Goal: Task Accomplishment & Management: Manage account settings

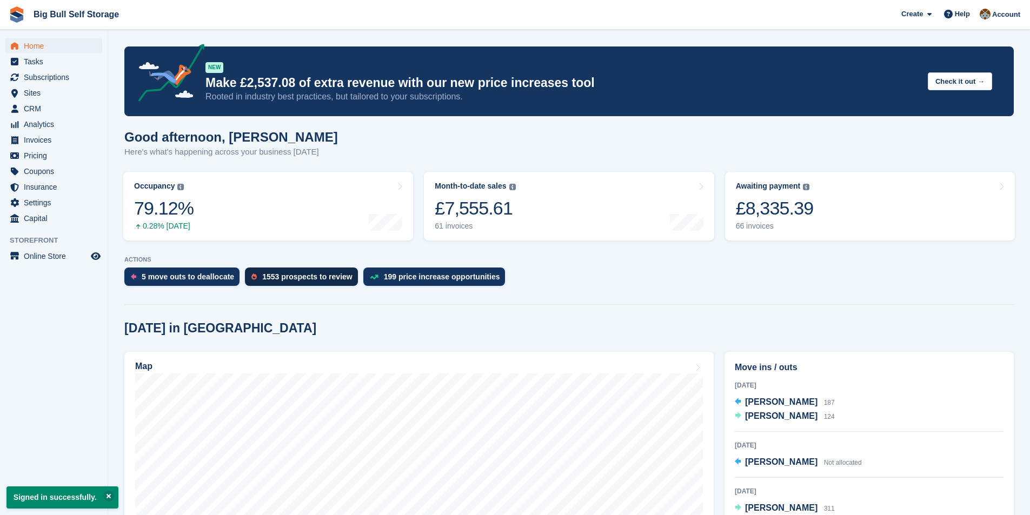
scroll to position [162, 0]
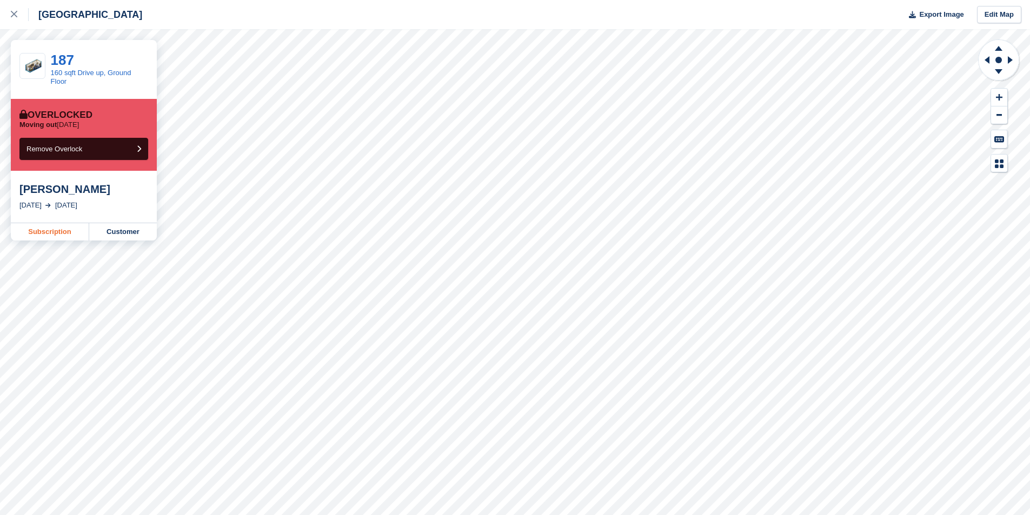
click at [59, 230] on link "Subscription" at bounding box center [50, 231] width 78 height 17
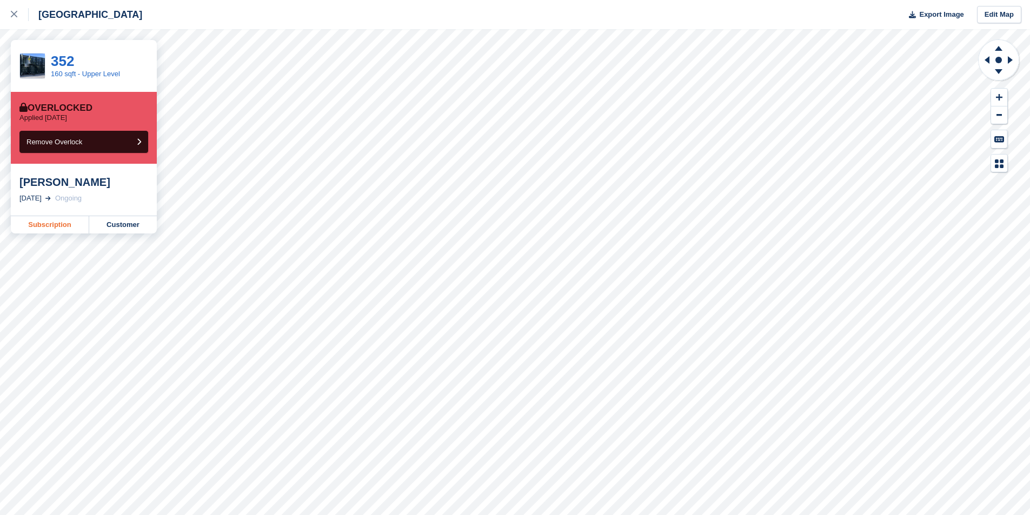
click at [61, 228] on link "Subscription" at bounding box center [50, 224] width 78 height 17
click at [37, 230] on link "Subscription" at bounding box center [50, 224] width 78 height 17
click at [40, 226] on link "Subscription" at bounding box center [50, 224] width 78 height 17
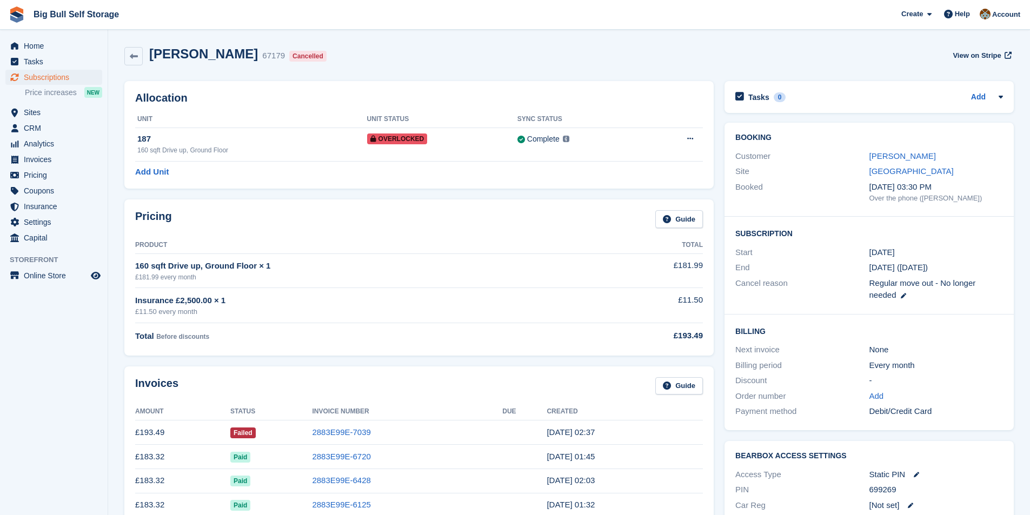
click at [906, 148] on div "Booking Customer Mark Stephenson Site Highbridge Booked 30 Dec, 03:30 PM Over t…" at bounding box center [868, 170] width 289 height 94
click at [906, 154] on link "Mark Stephenson" at bounding box center [902, 155] width 66 height 9
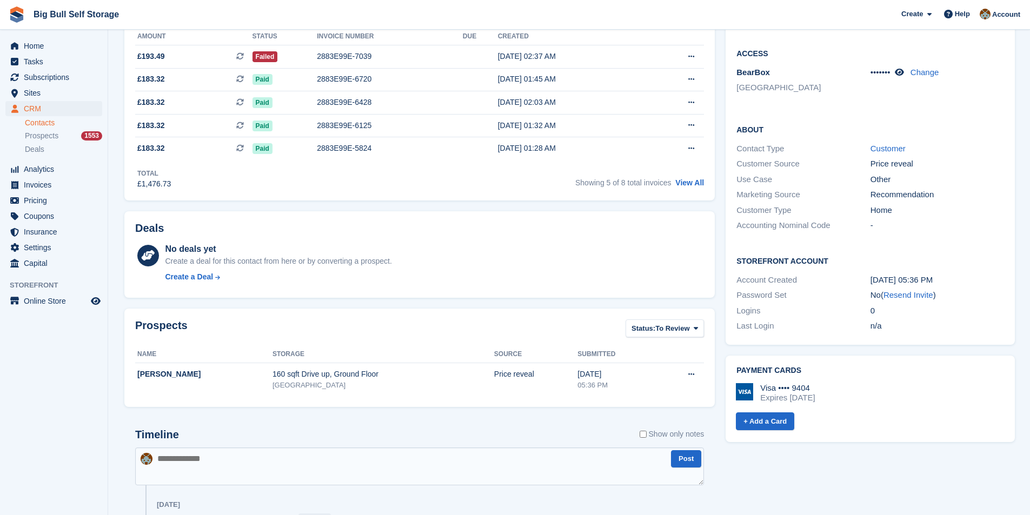
scroll to position [432, 0]
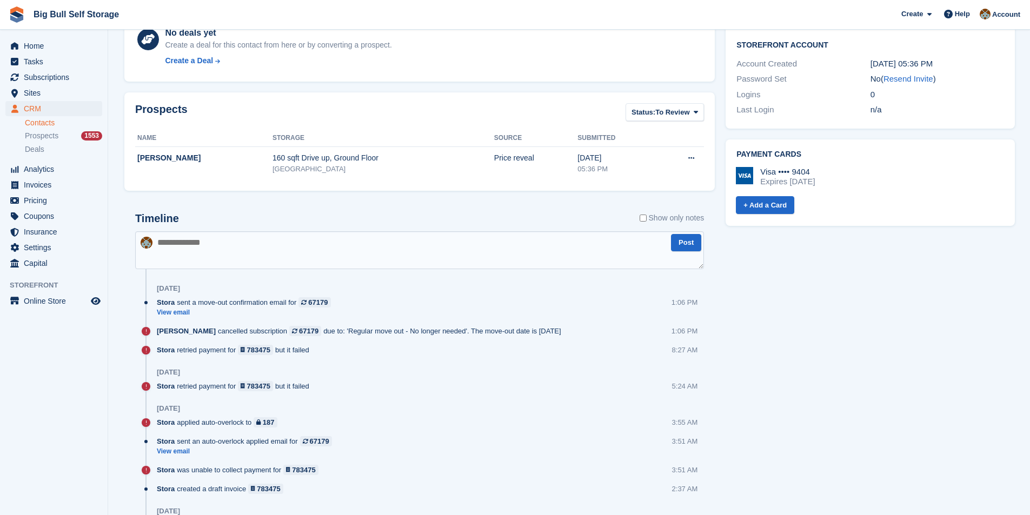
click at [241, 244] on textarea at bounding box center [419, 250] width 569 height 38
type textarea "**********"
click at [676, 249] on button "Post" at bounding box center [686, 243] width 30 height 18
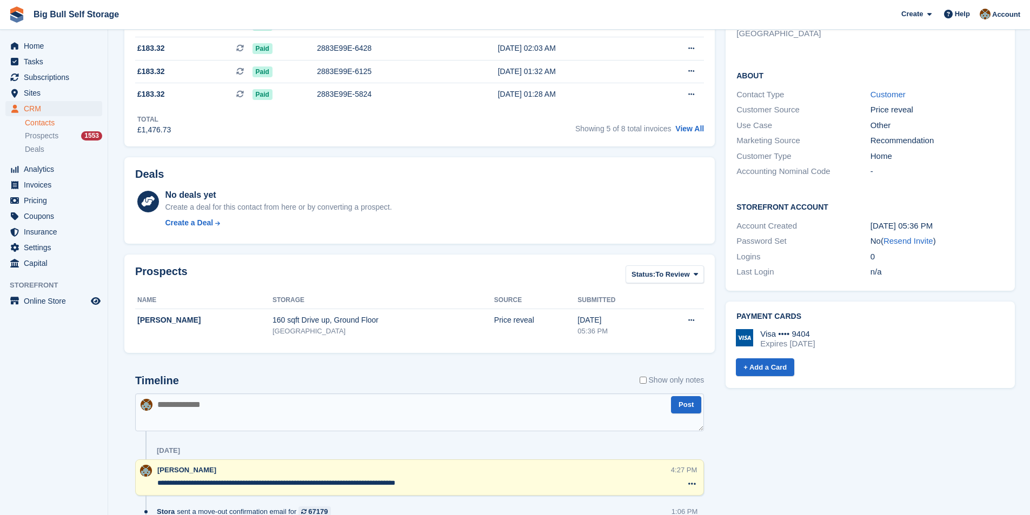
scroll to position [108, 0]
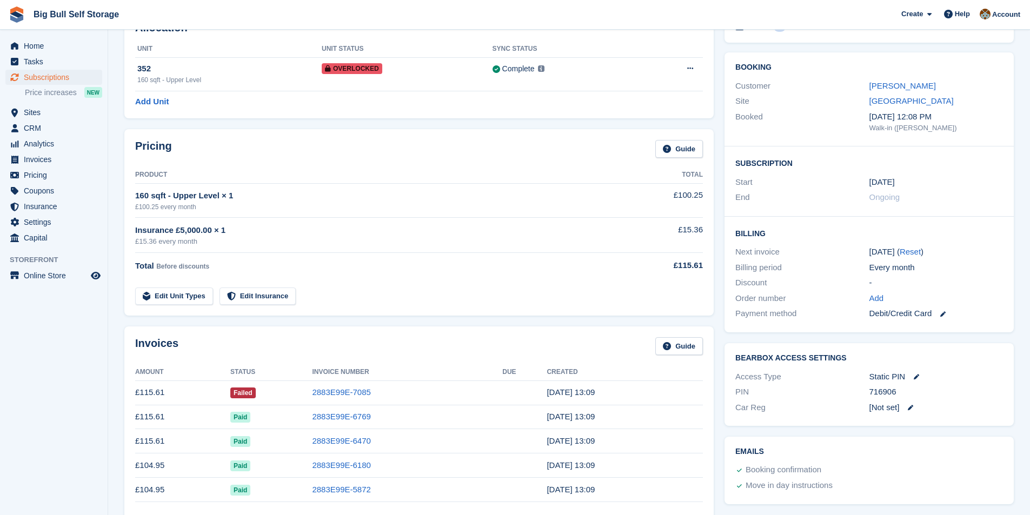
scroll to position [162, 0]
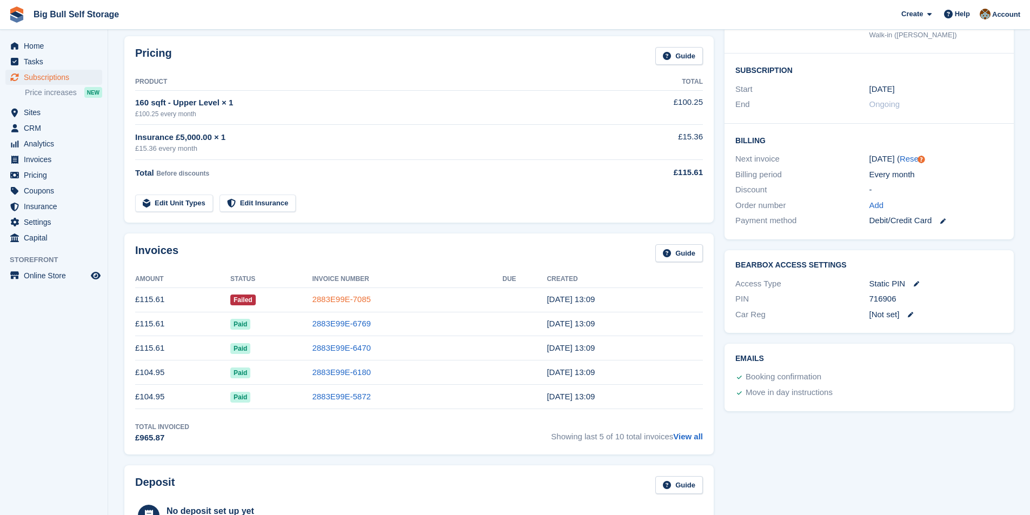
click at [359, 300] on link "2883E99E-7085" at bounding box center [341, 299] width 58 height 9
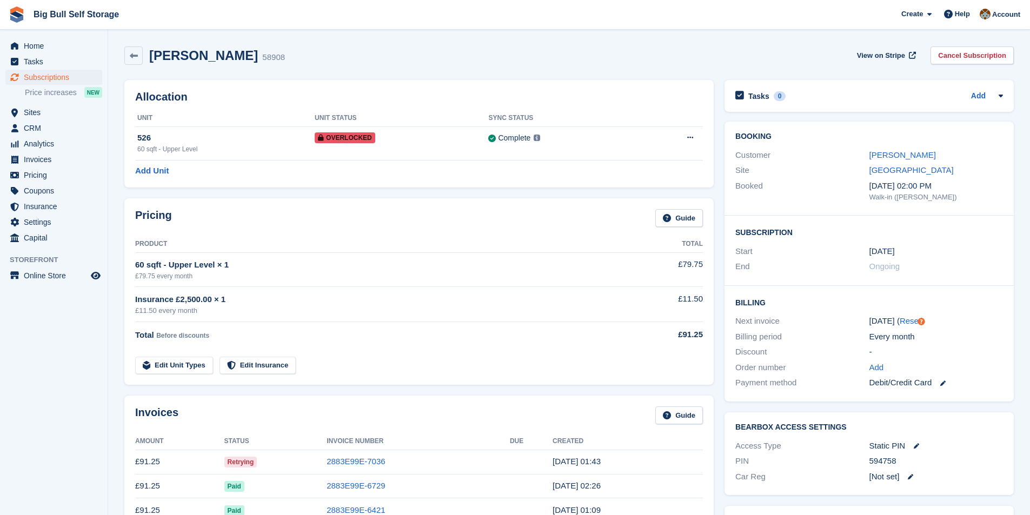
scroll to position [216, 0]
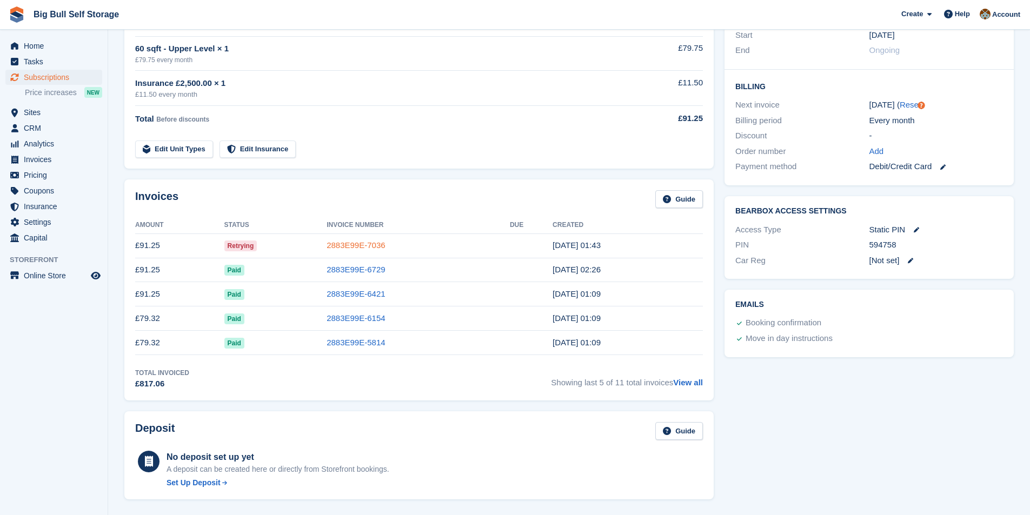
click at [377, 248] on link "2883E99E-7036" at bounding box center [355, 245] width 58 height 9
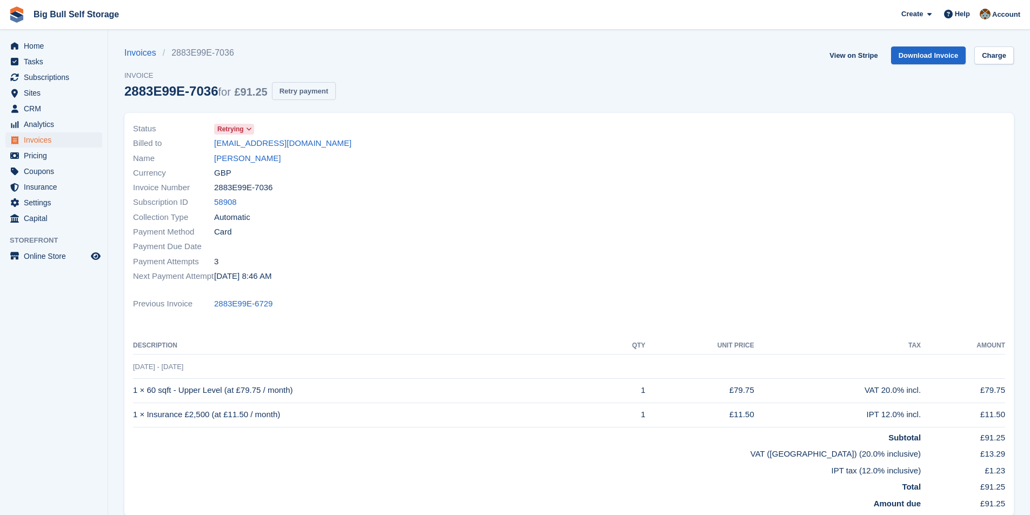
click at [311, 98] on button "Retry payment" at bounding box center [304, 91] width 64 height 18
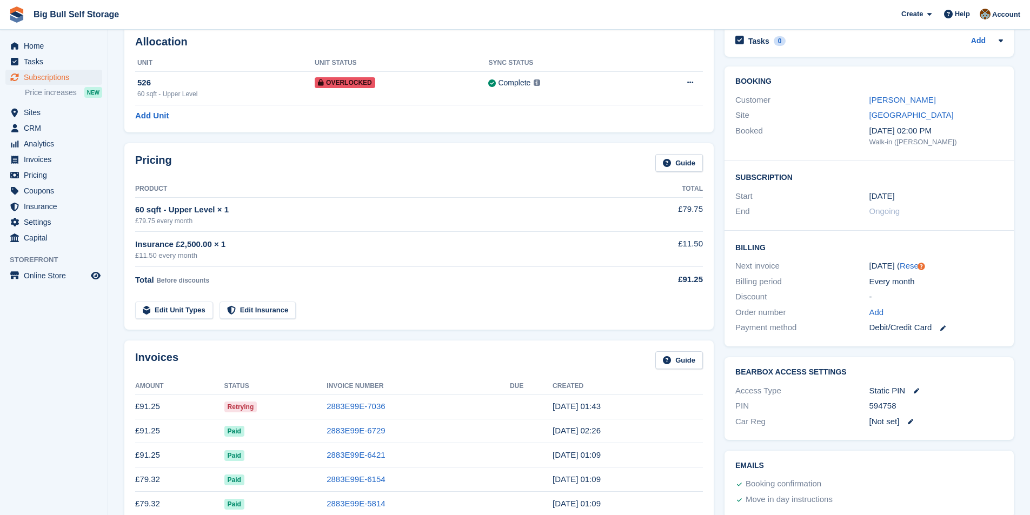
scroll to position [49, 0]
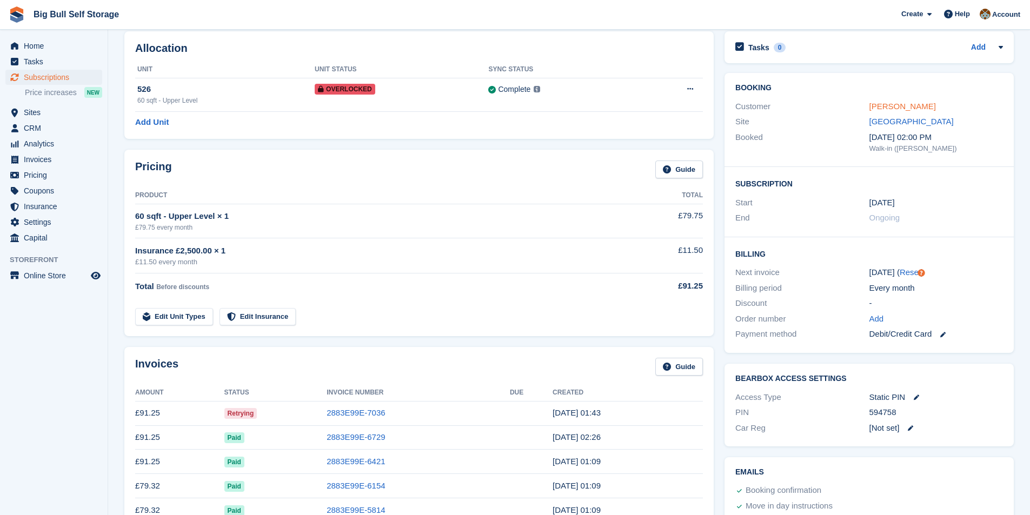
click at [907, 110] on link "Martin Le-Marchand" at bounding box center [902, 106] width 66 height 9
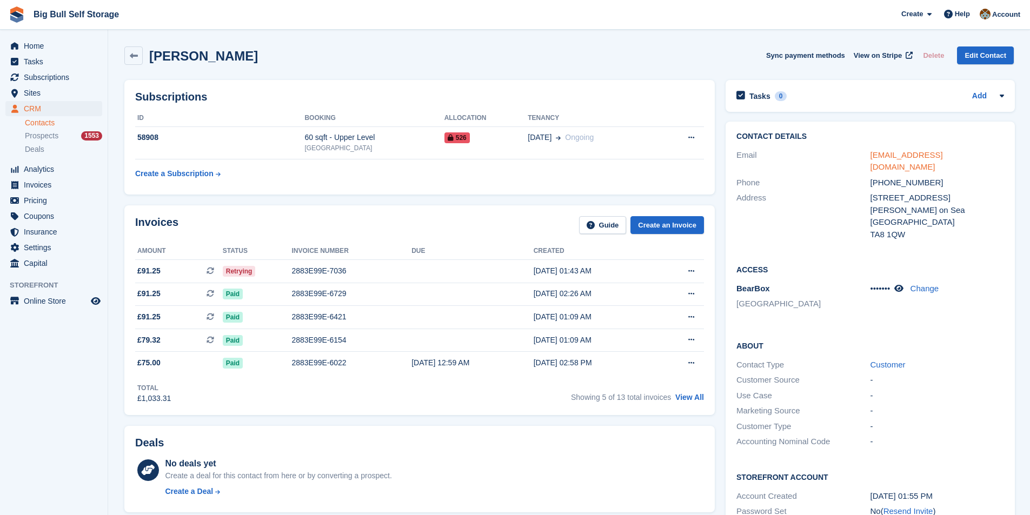
drag, startPoint x: 1000, startPoint y: 157, endPoint x: 871, endPoint y: 156, distance: 129.7
click at [871, 156] on div "dreamcurlshairdressing@gmail.com" at bounding box center [937, 161] width 134 height 24
copy link "dreamcurlshairdressing@gmail.com"
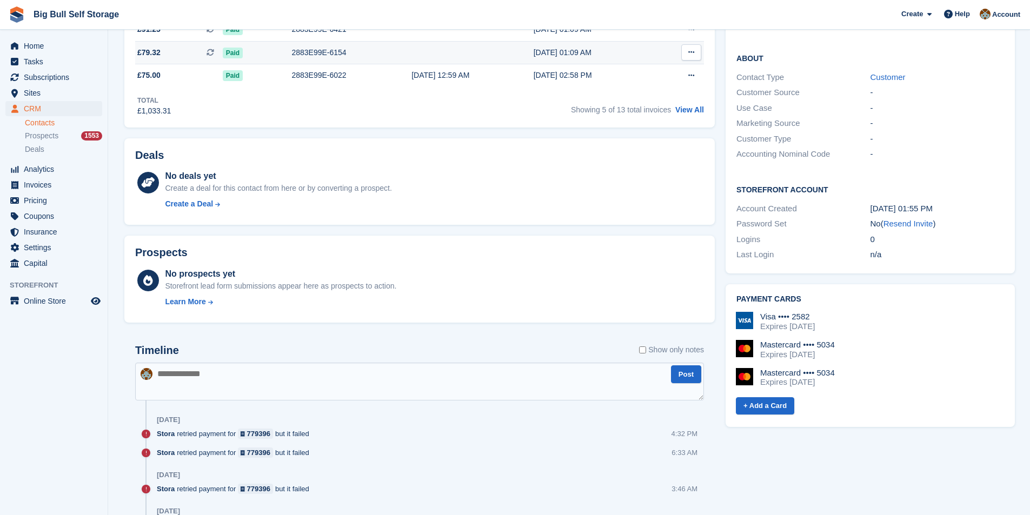
scroll to position [378, 0]
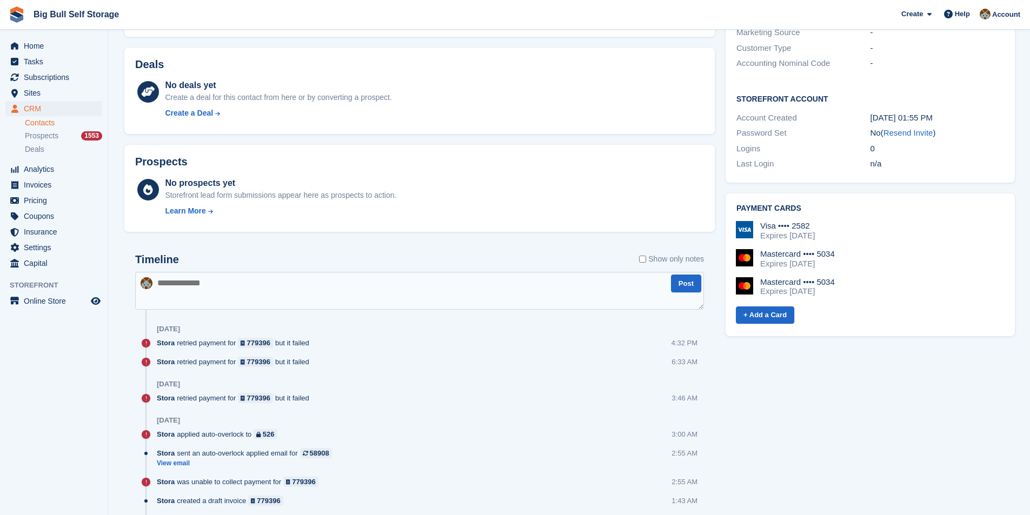
click at [231, 290] on textarea at bounding box center [419, 291] width 569 height 38
paste textarea "**********"
type textarea "**********"
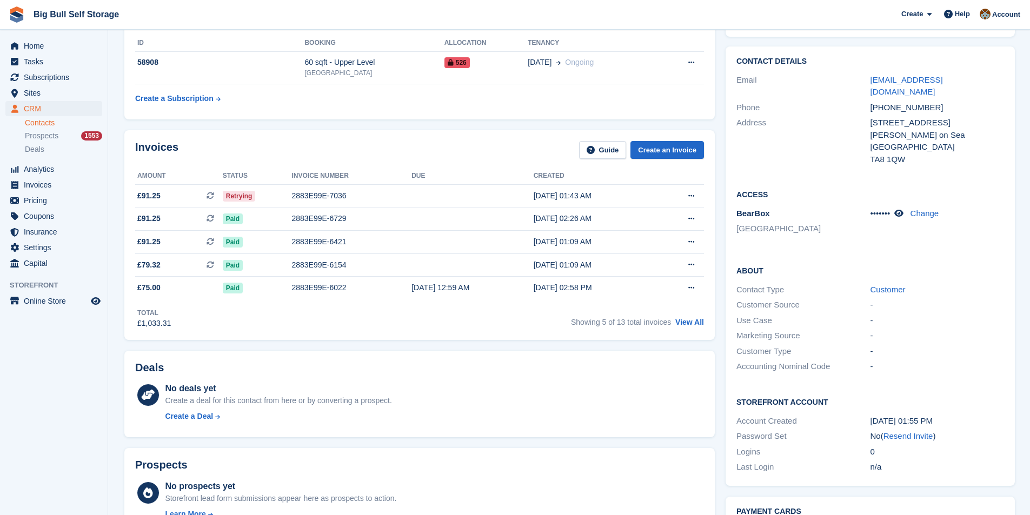
scroll to position [0, 0]
